Goal: Information Seeking & Learning: Learn about a topic

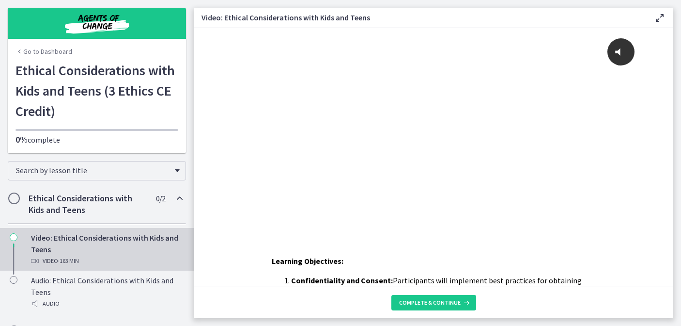
click at [657, 18] on icon at bounding box center [660, 18] width 12 height 12
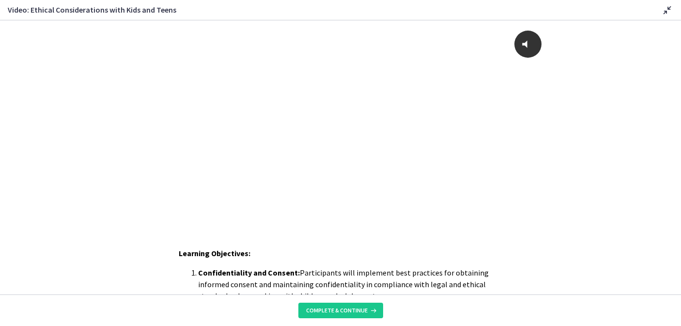
click at [664, 12] on icon at bounding box center [668, 10] width 12 height 12
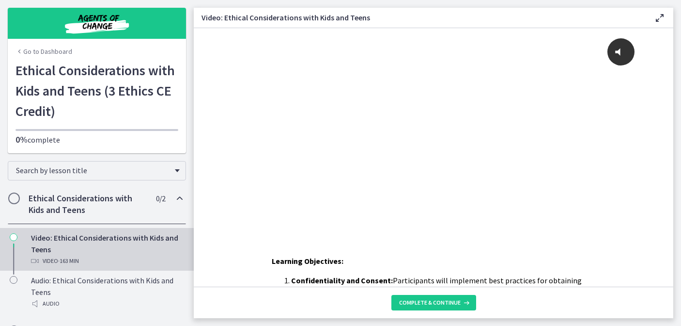
click at [43, 55] on link "Go to Dashboard" at bounding box center [44, 52] width 57 height 10
